Goal: Entertainment & Leisure: Consume media (video, audio)

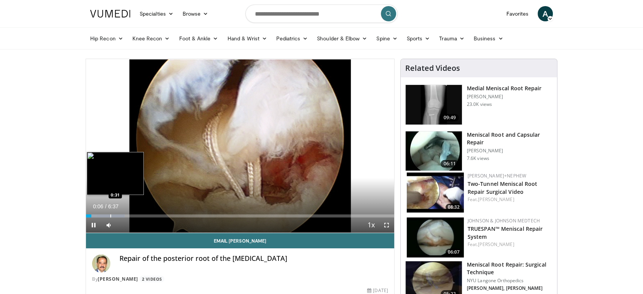
click at [110, 214] on div "Progress Bar" at bounding box center [110, 215] width 1 height 3
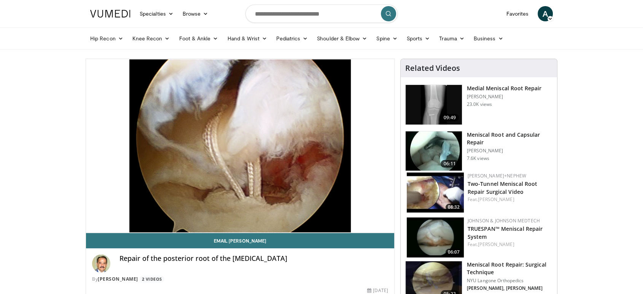
click at [127, 213] on div "10 seconds Tap to unmute" at bounding box center [240, 146] width 308 height 174
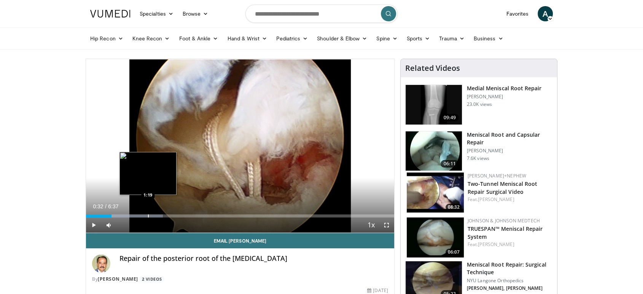
click at [148, 212] on div "Loaded : 24.94% 0:32 1:19" at bounding box center [240, 213] width 308 height 7
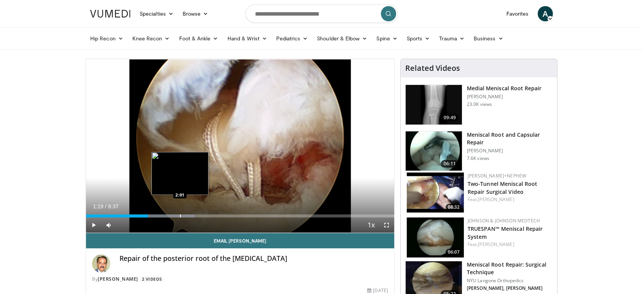
click at [180, 215] on div "Progress Bar" at bounding box center [180, 215] width 1 height 3
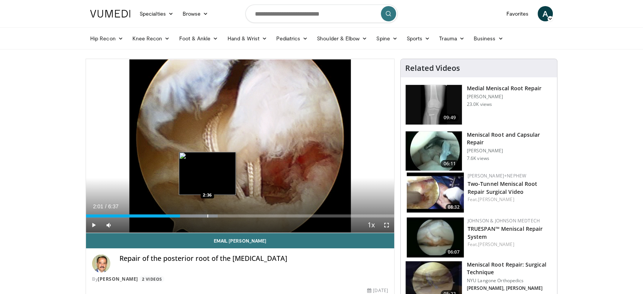
click at [207, 215] on div "Progress Bar" at bounding box center [207, 215] width 1 height 3
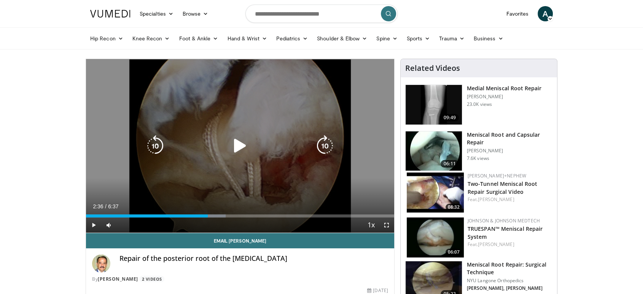
click at [136, 194] on div "10 seconds Tap to unmute" at bounding box center [240, 146] width 308 height 174
click at [268, 217] on div "10 seconds Tap to unmute" at bounding box center [240, 146] width 308 height 174
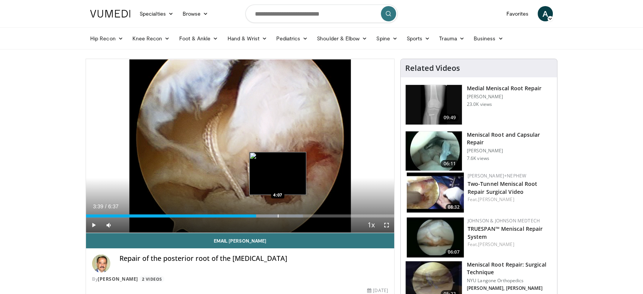
click at [278, 216] on div "Progress Bar" at bounding box center [278, 215] width 1 height 3
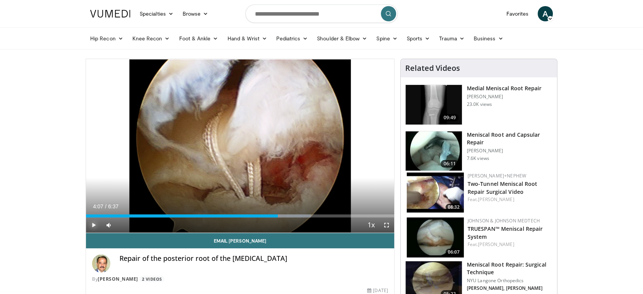
click at [91, 223] on span "Video Player" at bounding box center [93, 224] width 15 height 15
click at [89, 226] on span "Video Player" at bounding box center [93, 224] width 15 height 15
